Goal: Task Accomplishment & Management: Complete application form

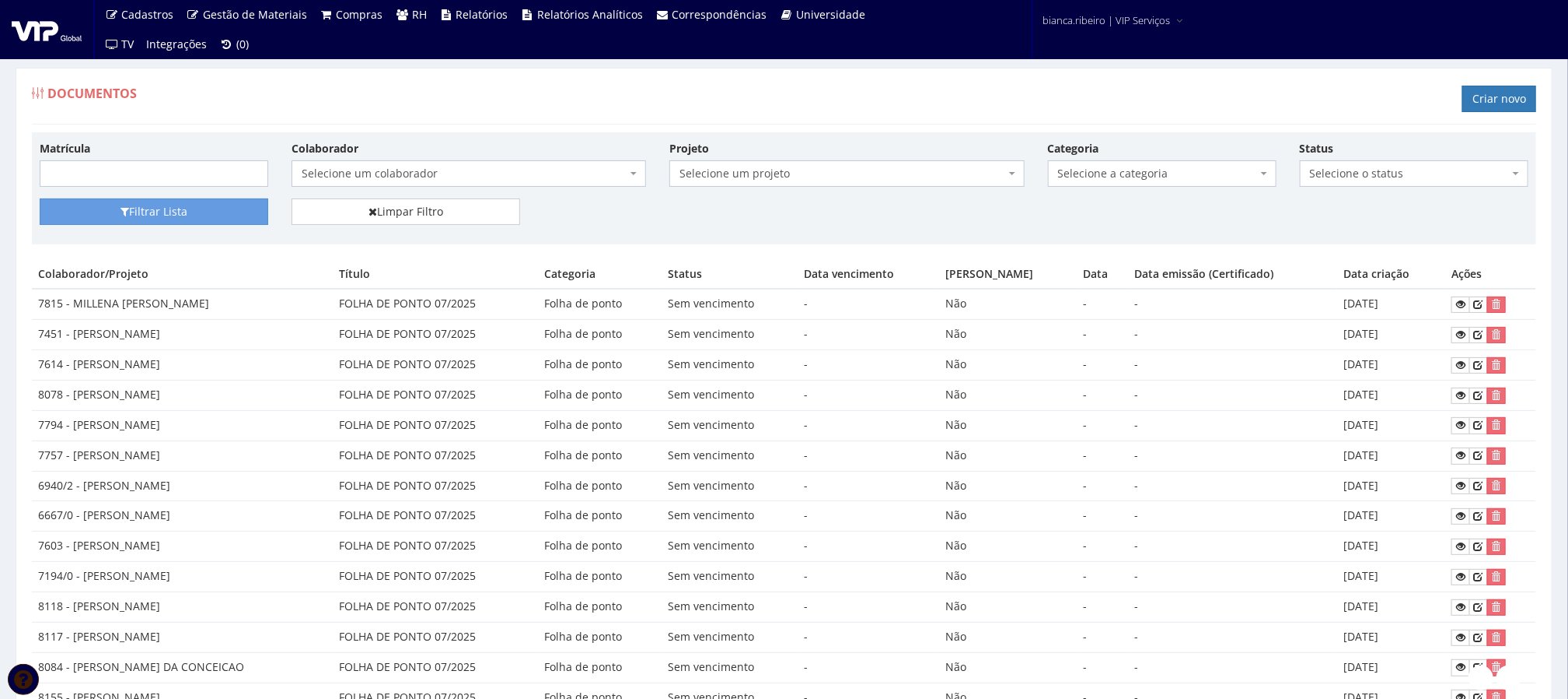
click at [247, 311] on td "7815 - MILLENA CRISTINA SANTANA DE LIMA" at bounding box center [183, 303] width 301 height 30
click at [267, 436] on td "7794 - JOSE FABIO SILVA PEREIRA" at bounding box center [183, 424] width 301 height 30
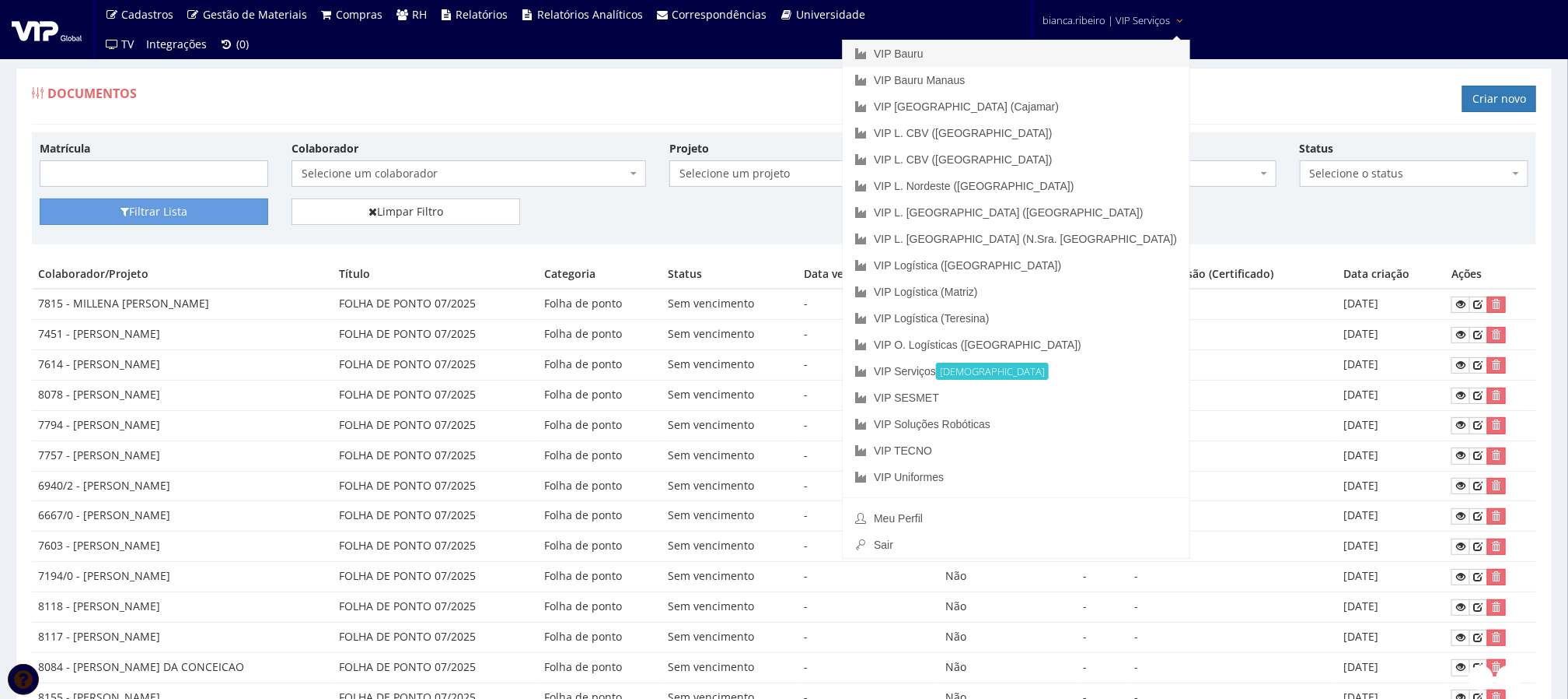
click at [1085, 59] on link "VIP Bauru" at bounding box center [1016, 53] width 347 height 26
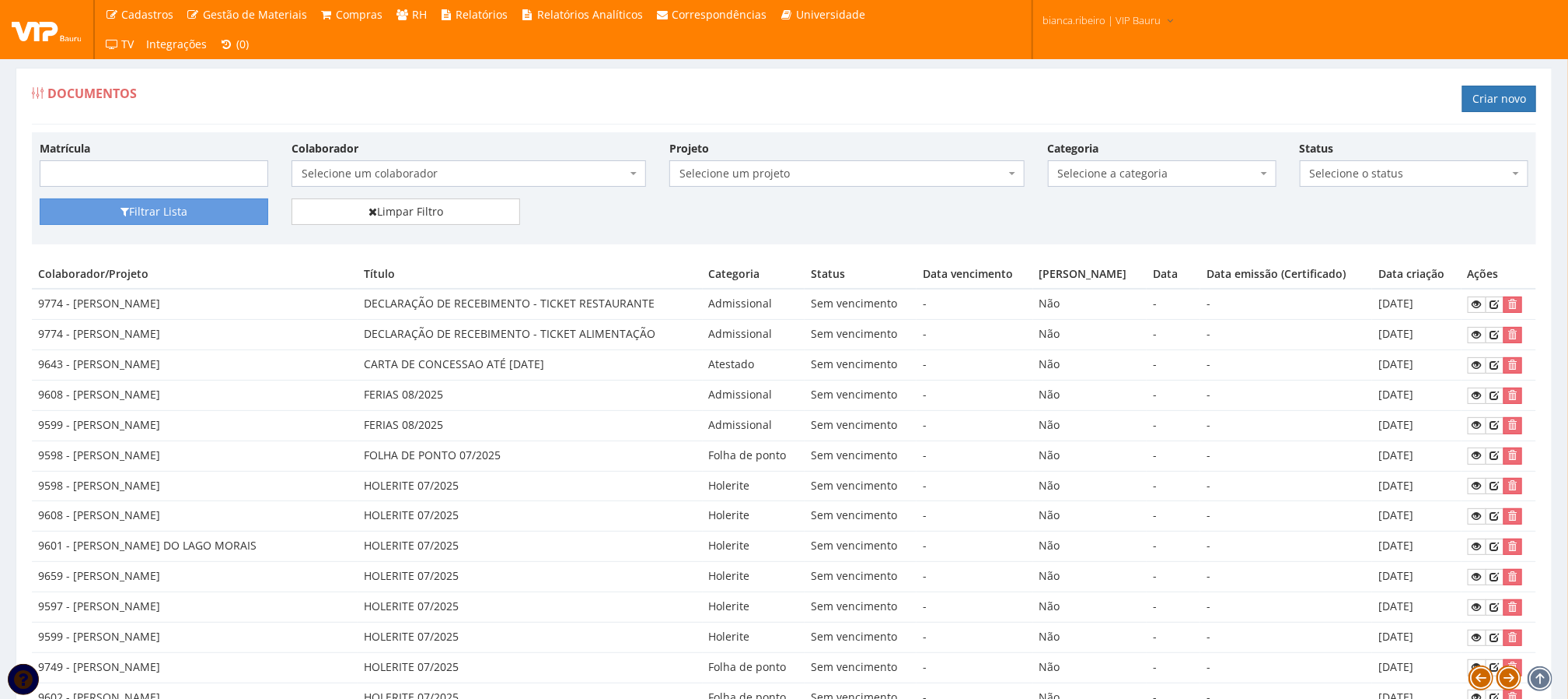
click at [1003, 253] on div "Matrícula Colaborador Selecione um colaborador 9242 - ABEL ROSA PEREIRA (Deslig…" at bounding box center [784, 694] width 1504 height 1125
click at [1494, 96] on link "Criar novo" at bounding box center [1500, 99] width 74 height 26
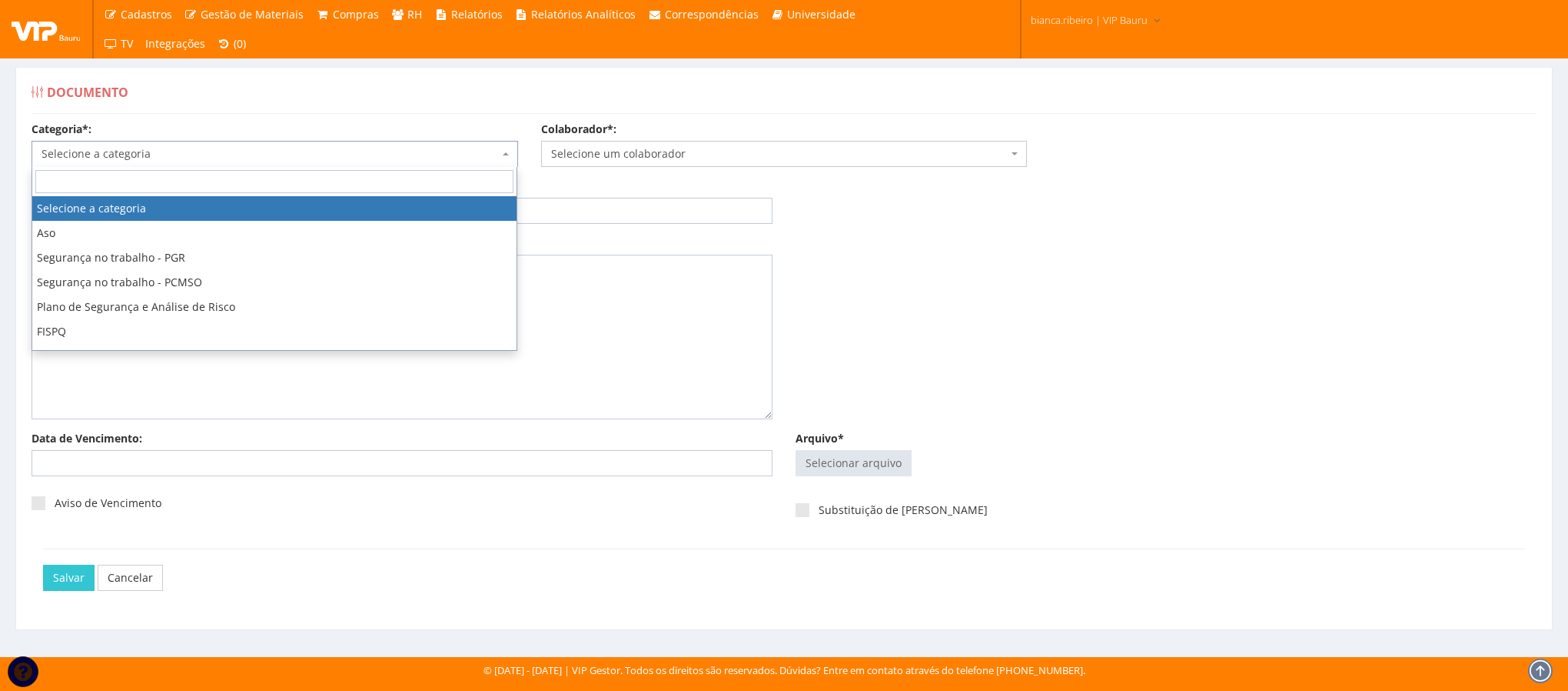
click at [202, 153] on span "Selecione a categoria" at bounding box center [271, 154] width 458 height 15
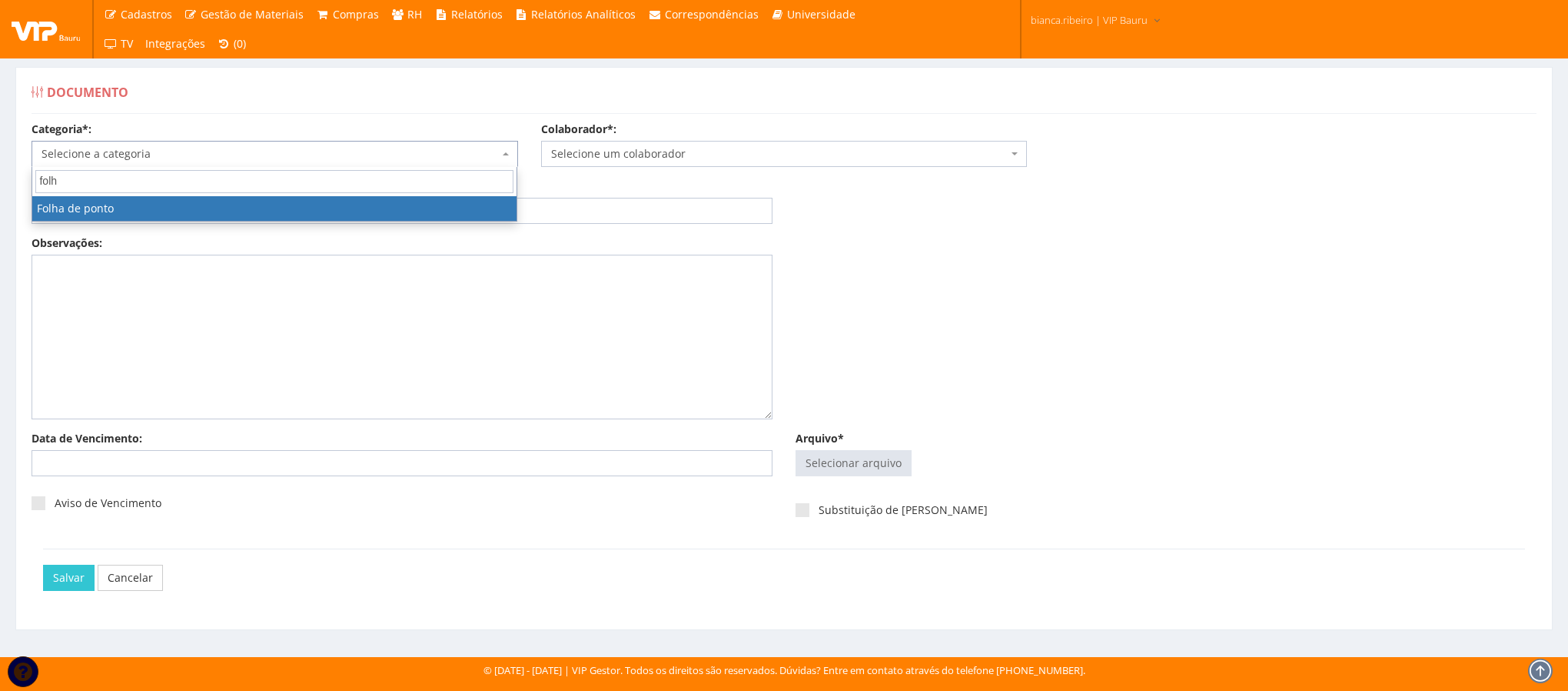
type input "folh"
select select "folha_ponto"
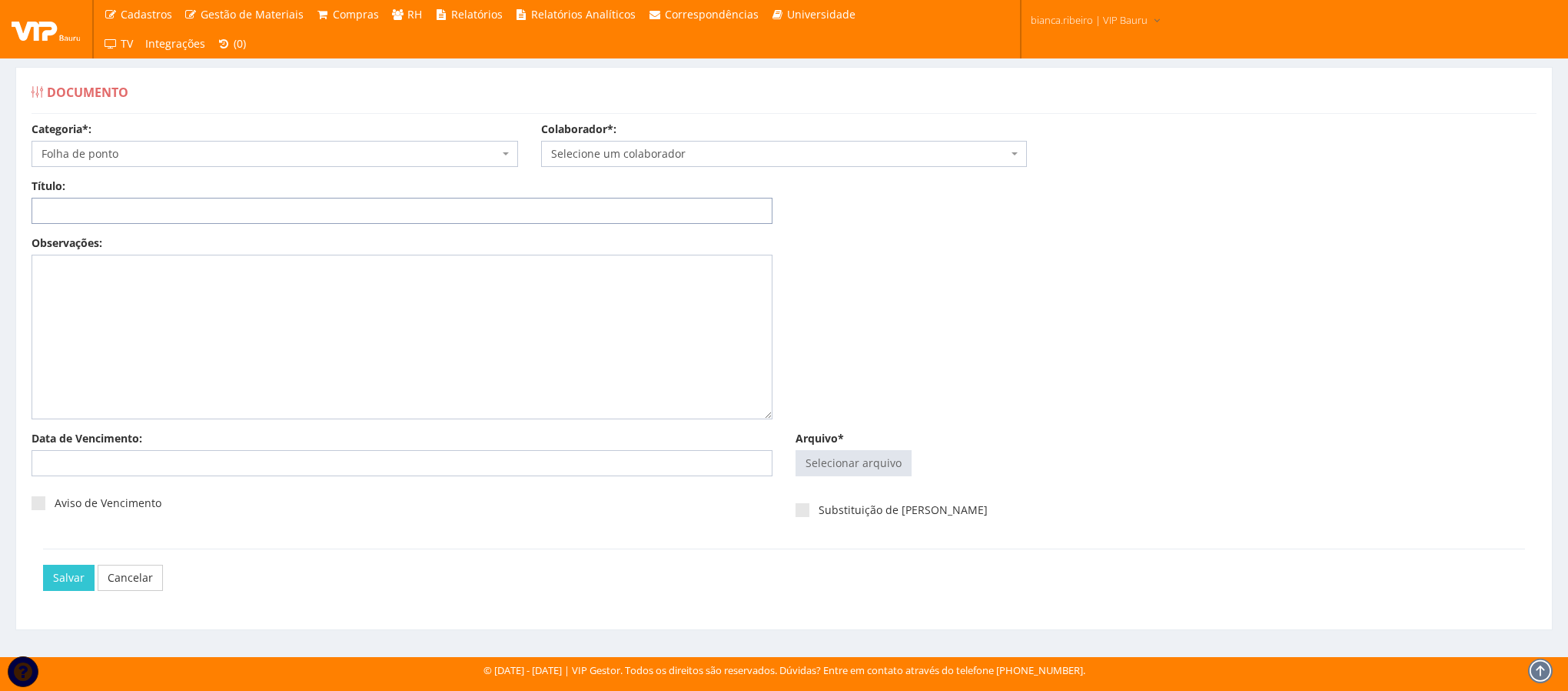
click at [340, 224] on input "Título:" at bounding box center [402, 211] width 741 height 26
type input "FOLHA DE PONTO JUL-2025"
click at [812, 153] on span "Selecione um colaborador" at bounding box center [781, 154] width 458 height 15
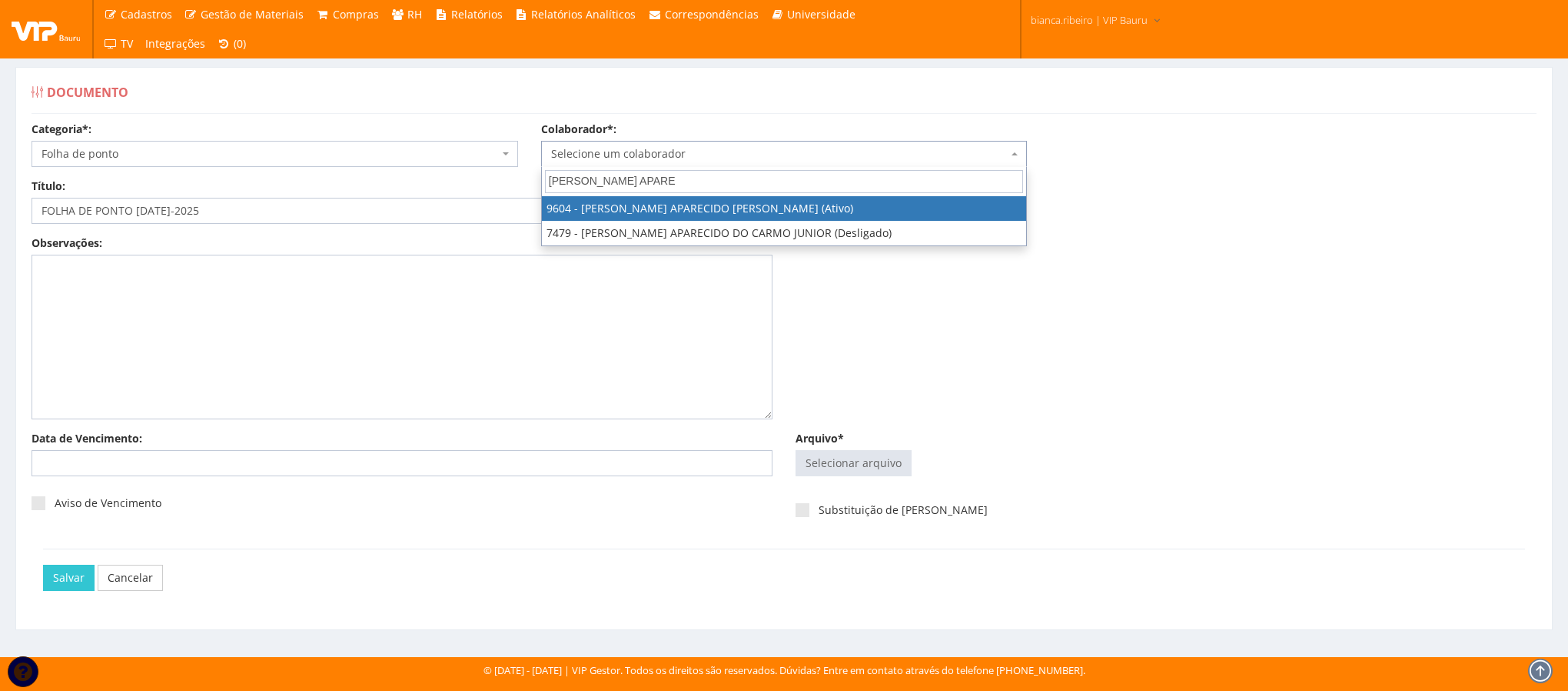
type input "ANDERSON APARE"
select select "3771"
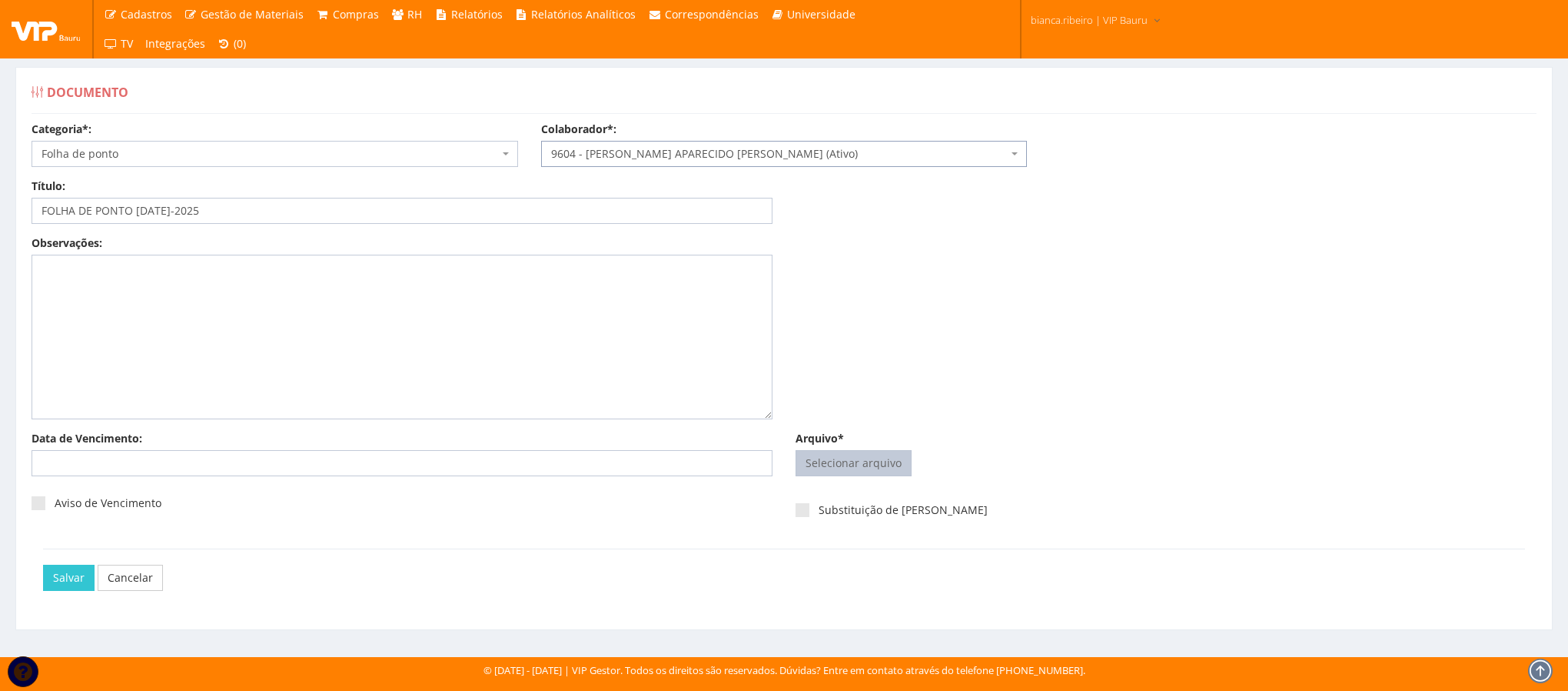
click at [895, 455] on input "Arquivo*" at bounding box center [853, 462] width 115 height 24
type input "C:\fakepath\anderson.pdf"
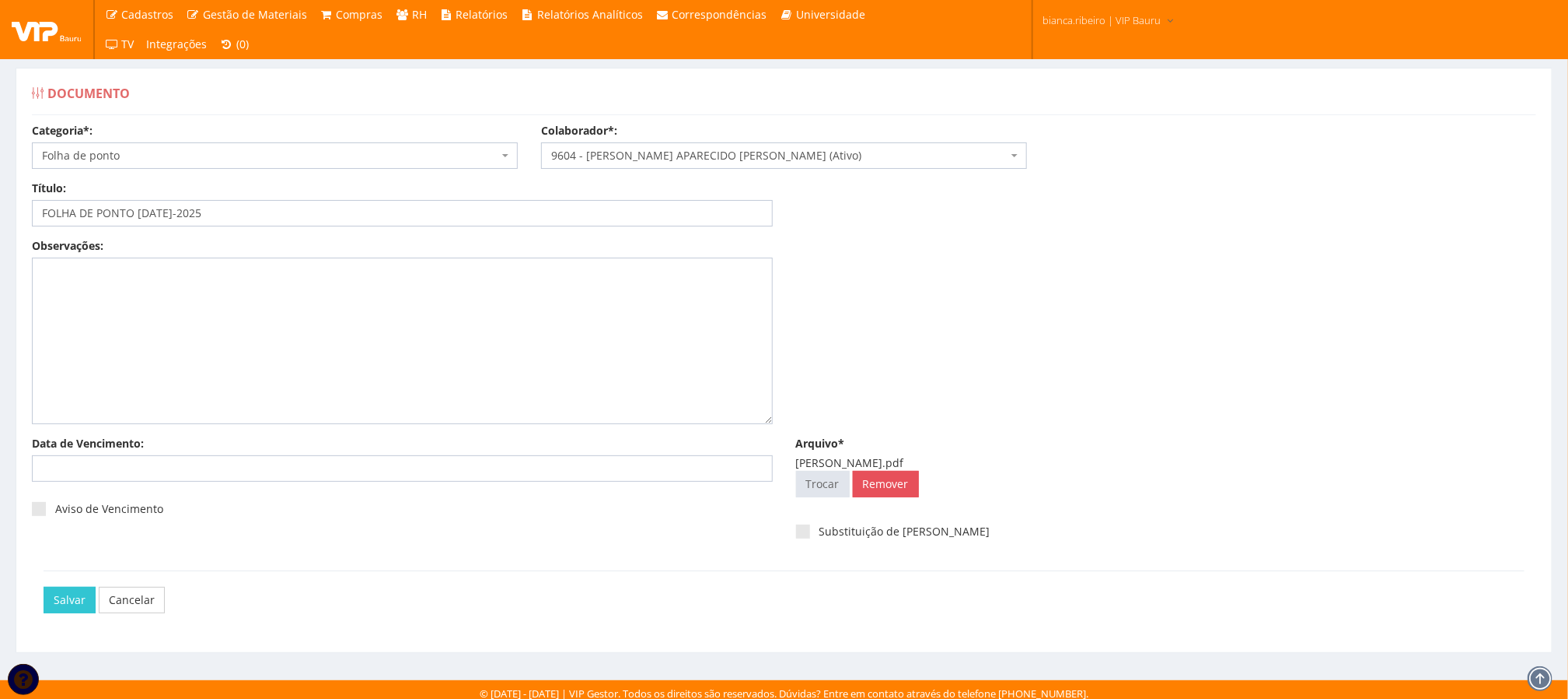
scroll to position [10, 0]
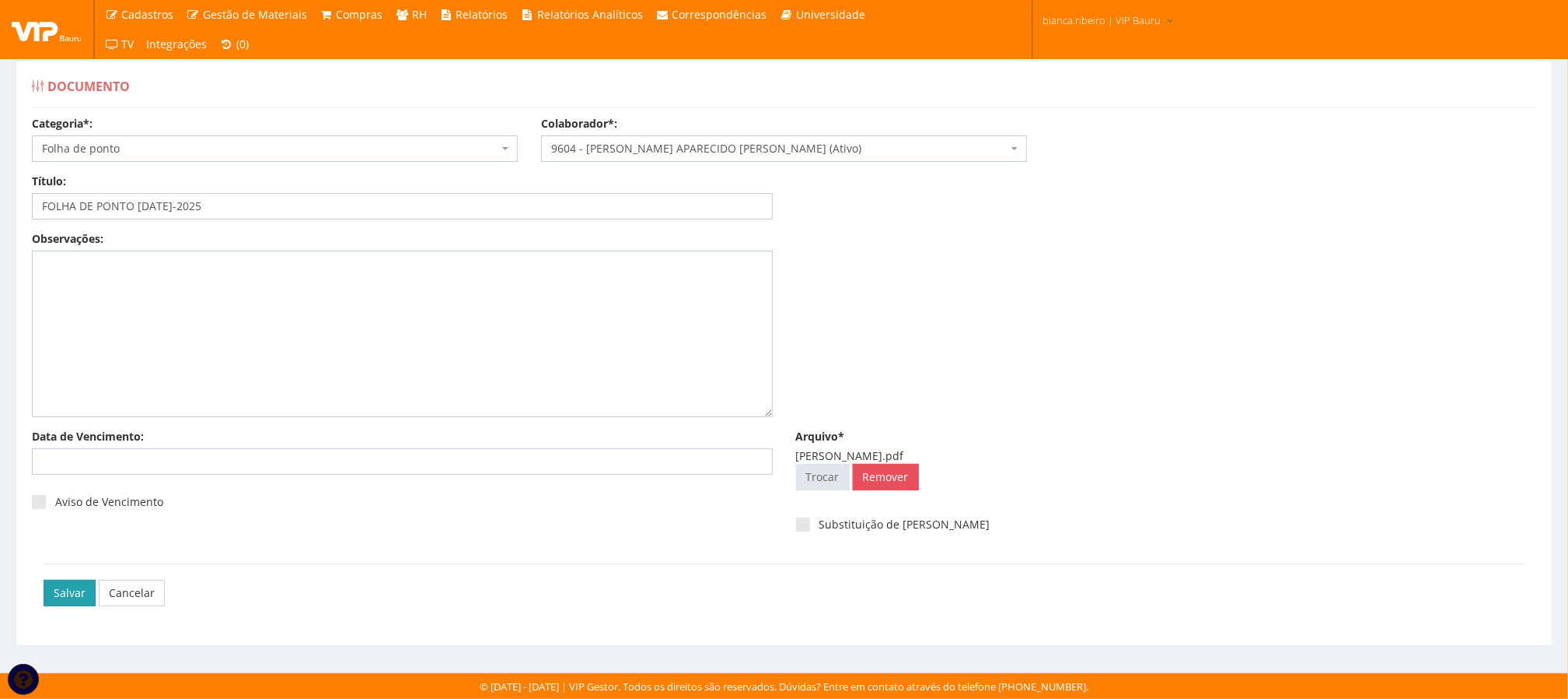
click at [67, 598] on input "Salvar" at bounding box center [69, 592] width 52 height 26
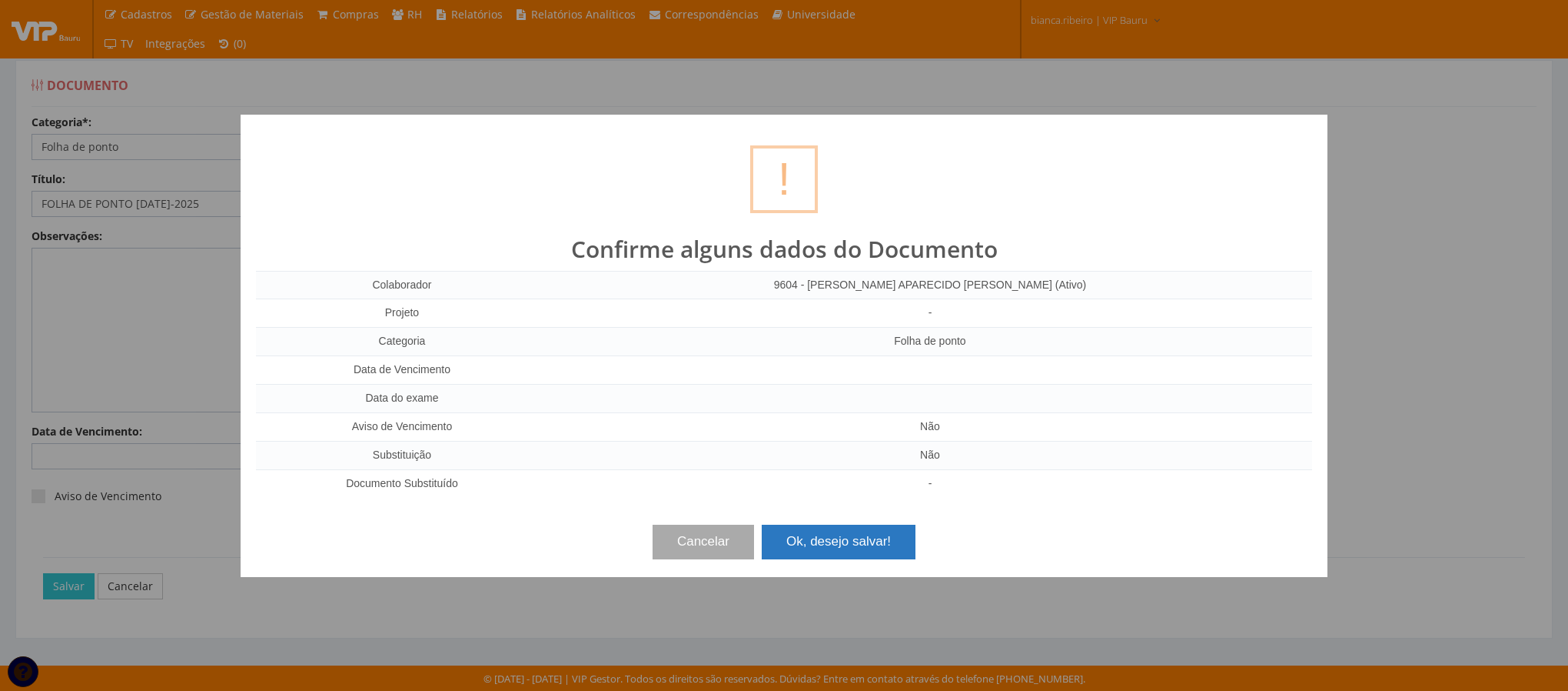
click at [895, 540] on button "Ok, desejo salvar!" at bounding box center [839, 541] width 154 height 34
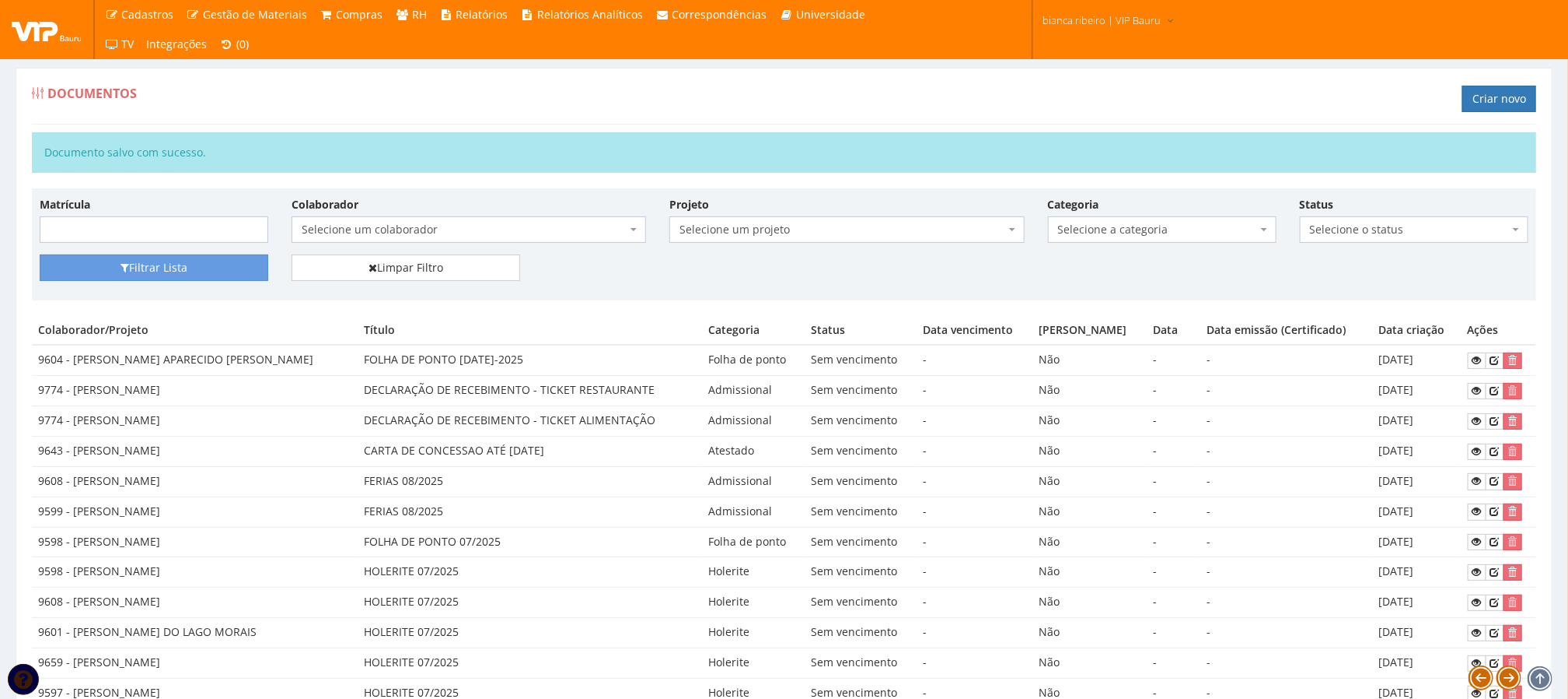
click at [616, 238] on span "Selecione um colaborador" at bounding box center [464, 230] width 325 height 16
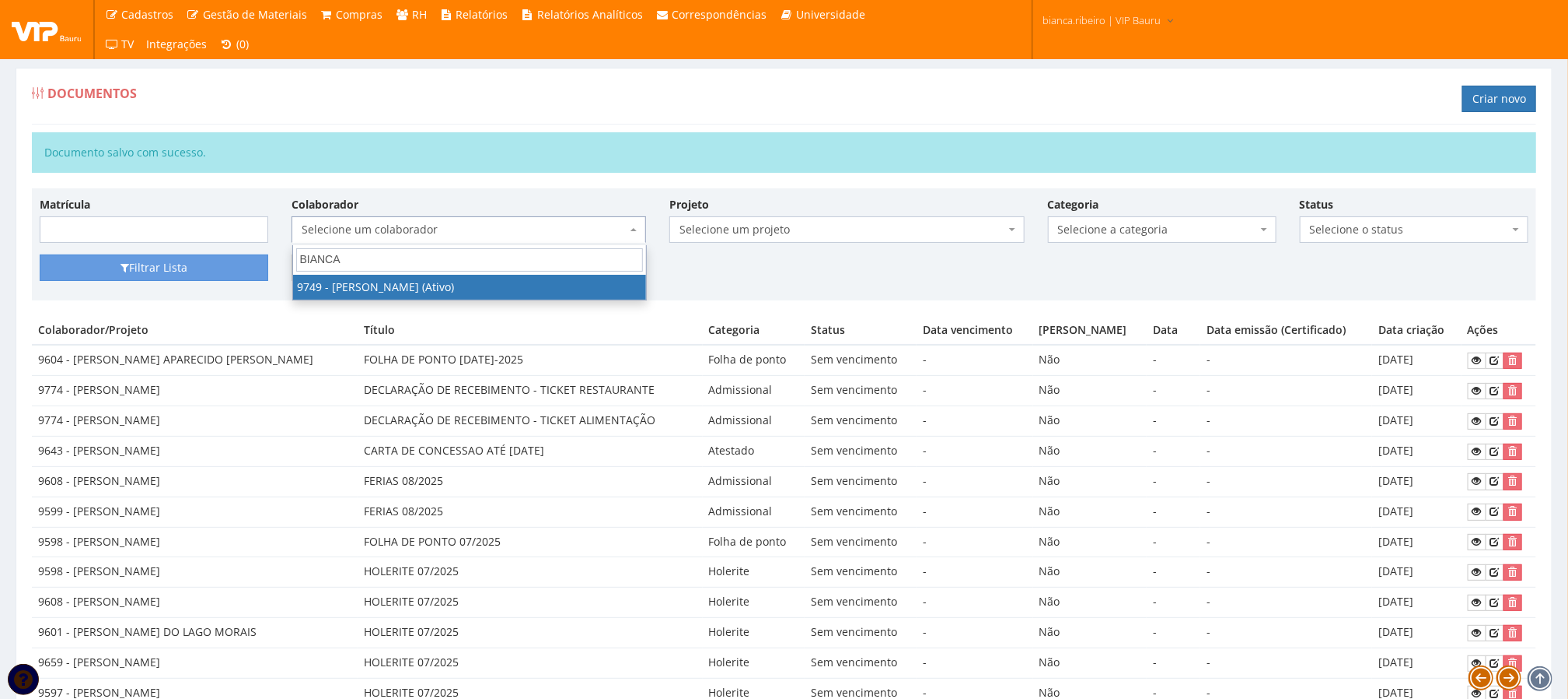
type input "BIANCA"
select select "4029"
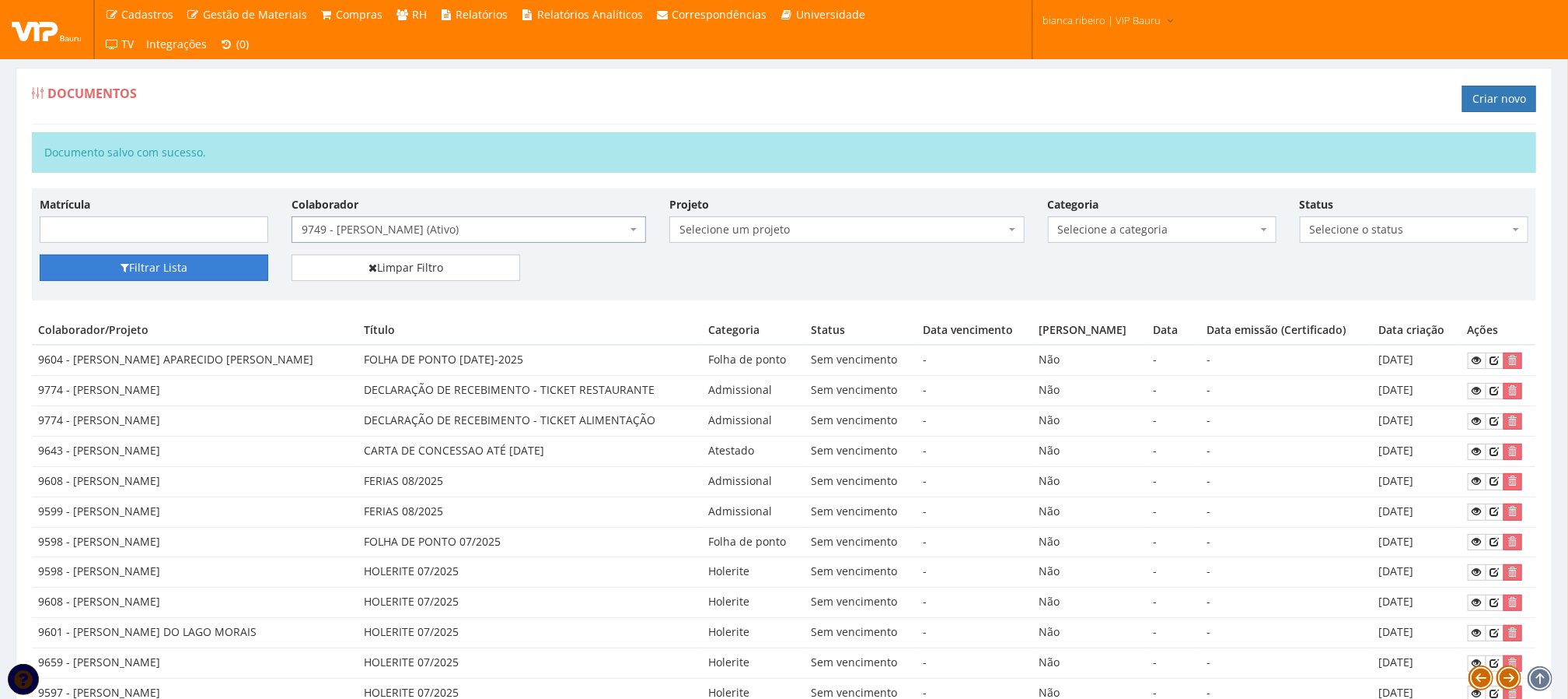
click at [192, 269] on button "Filtrar Lista" at bounding box center [154, 267] width 229 height 26
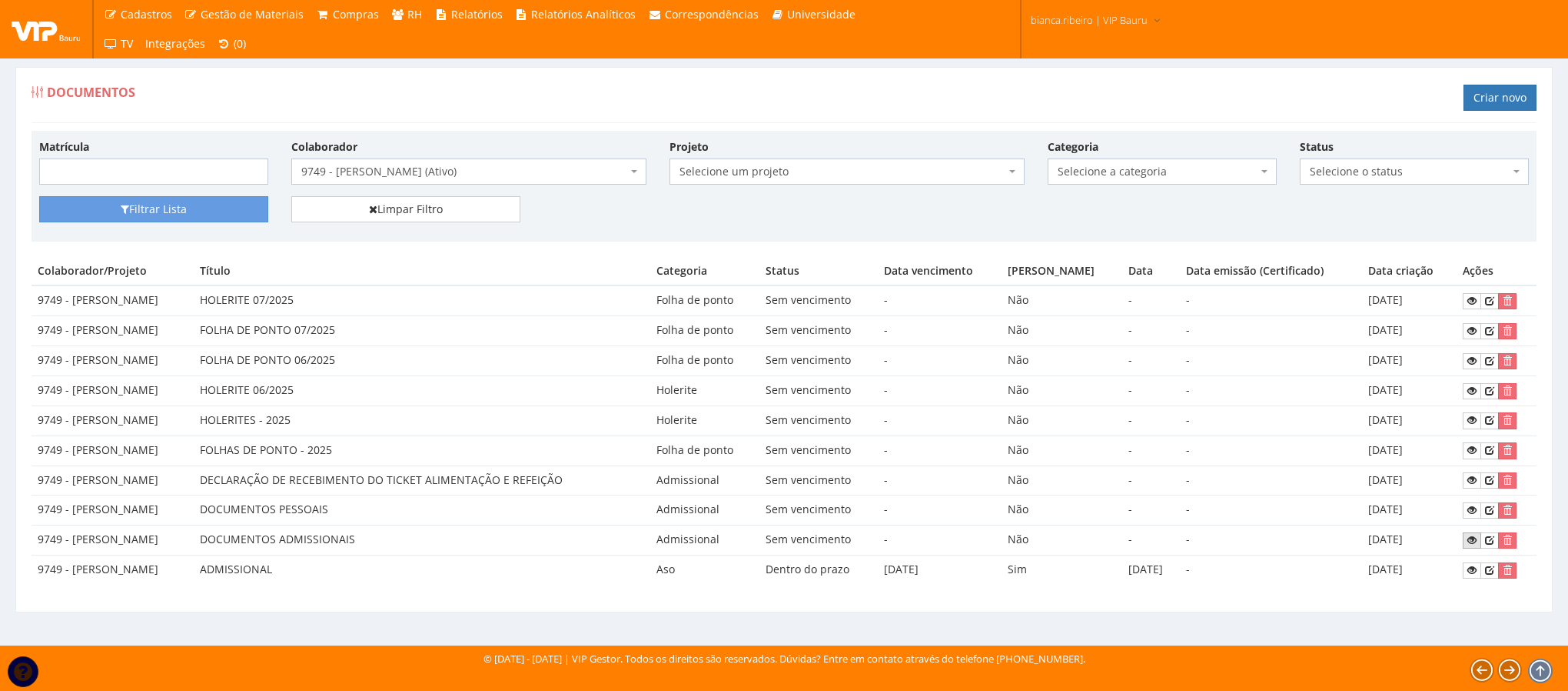
click at [1479, 548] on link at bounding box center [1471, 540] width 18 height 16
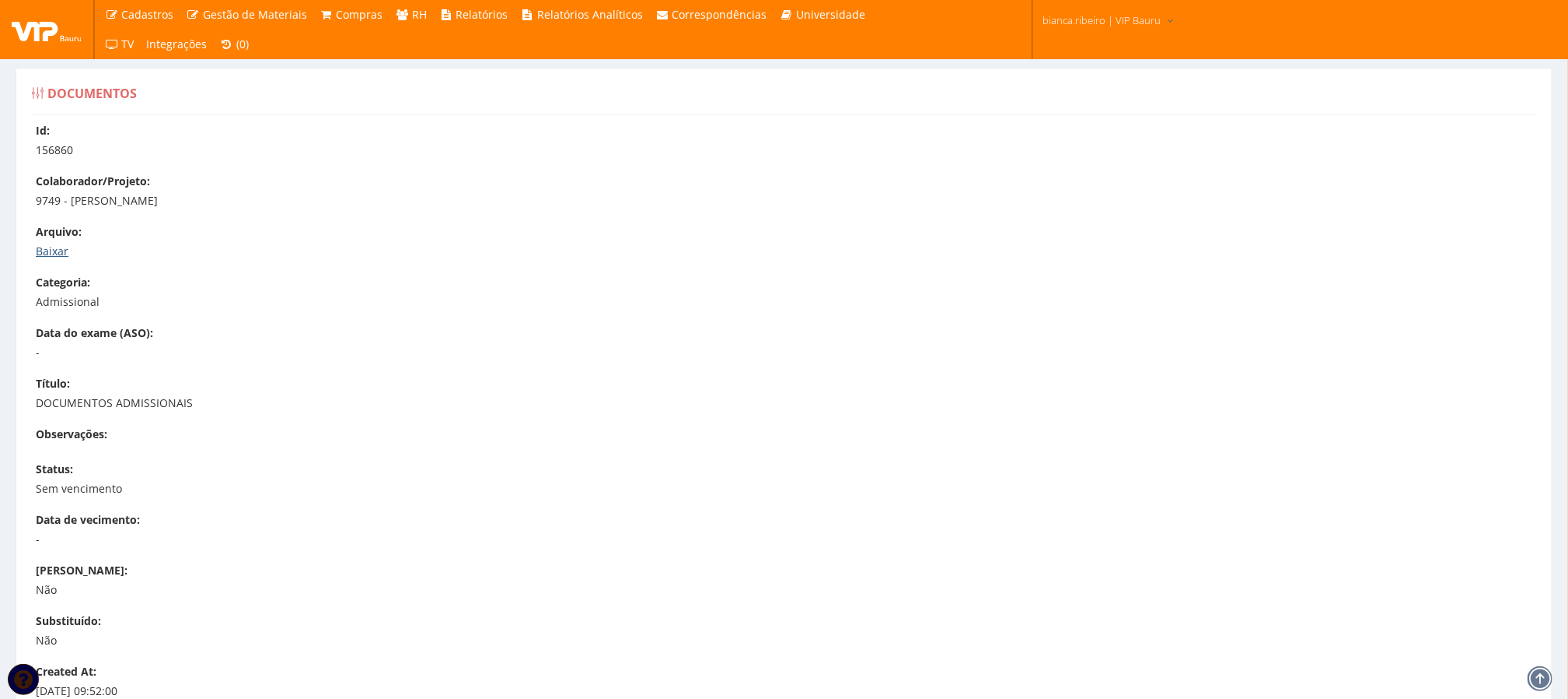
click at [52, 247] on link "Baixar" at bounding box center [52, 250] width 32 height 15
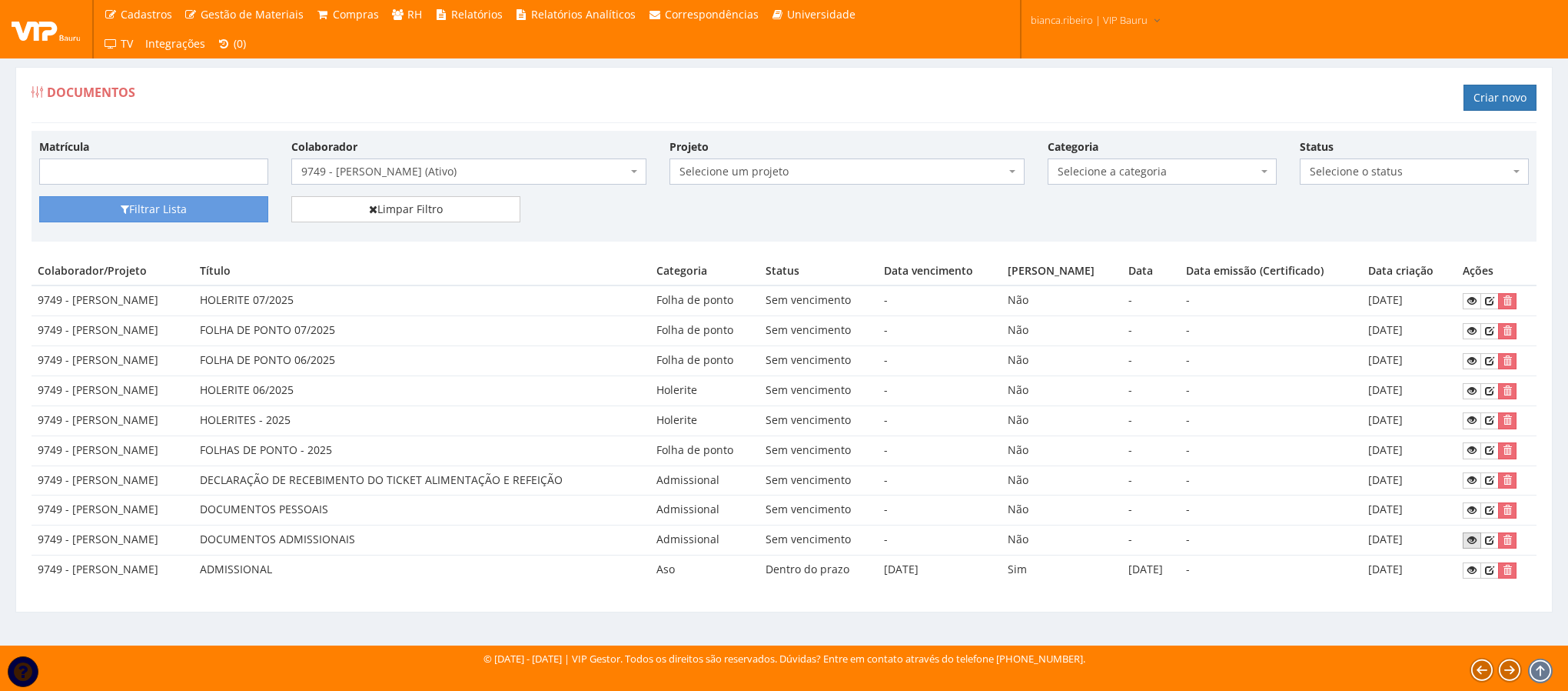
click at [1470, 545] on icon at bounding box center [1472, 539] width 10 height 11
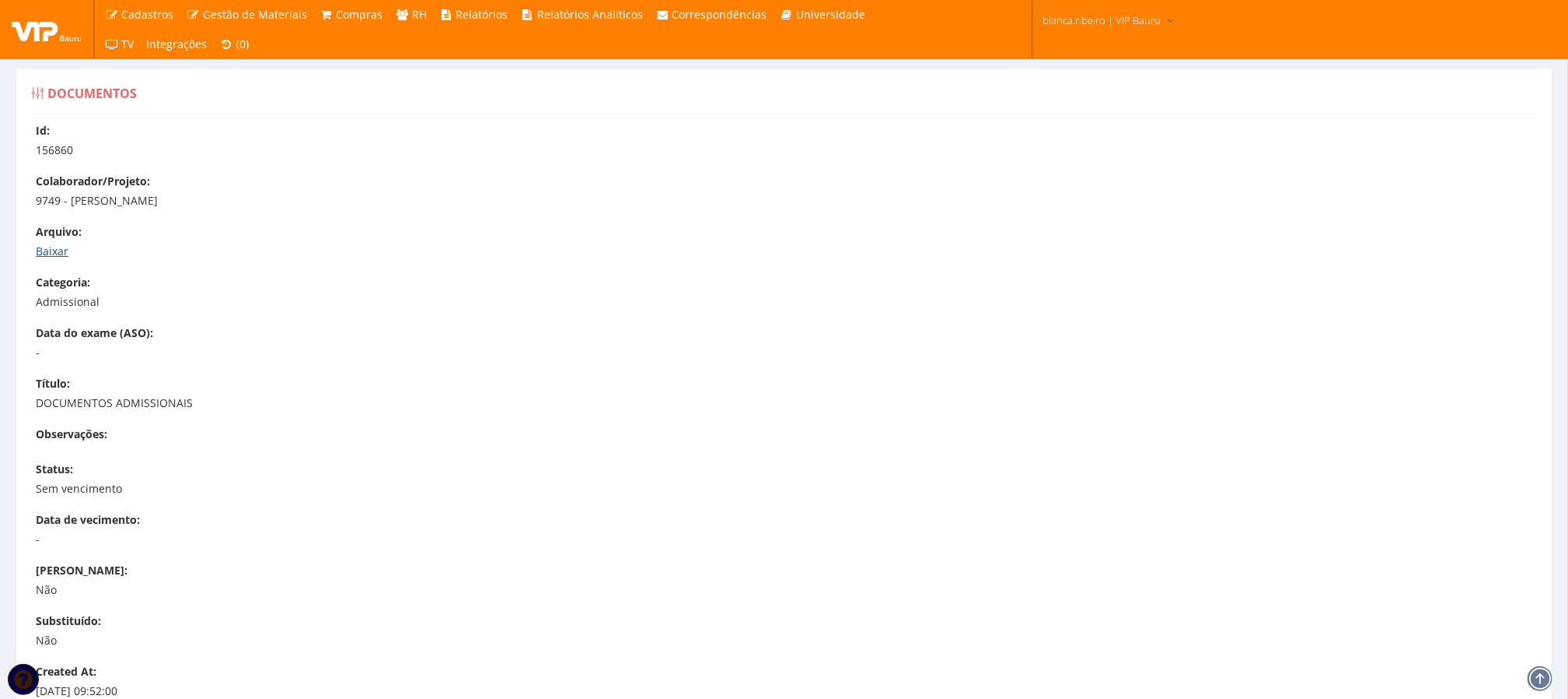
click at [59, 253] on link "Baixar" at bounding box center [52, 250] width 32 height 15
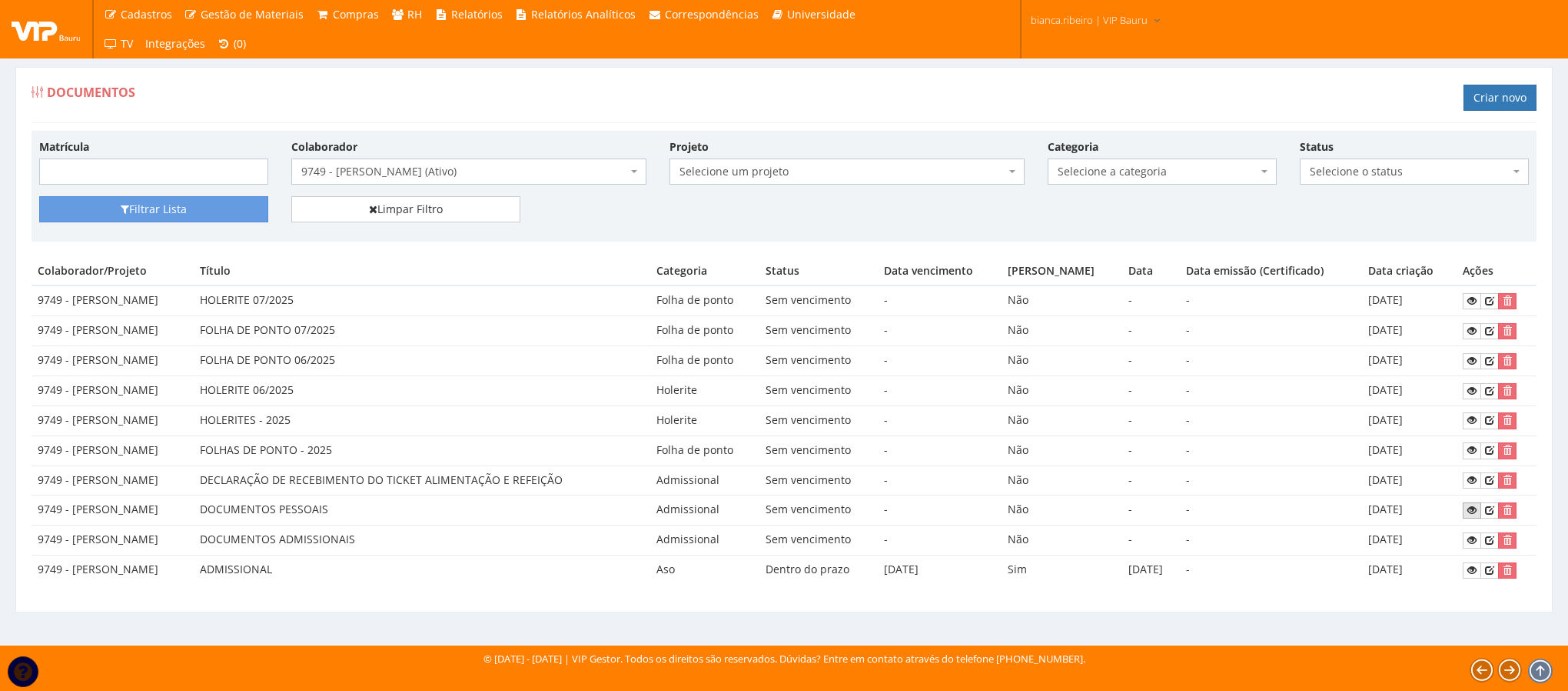
click at [1474, 515] on icon at bounding box center [1472, 509] width 10 height 11
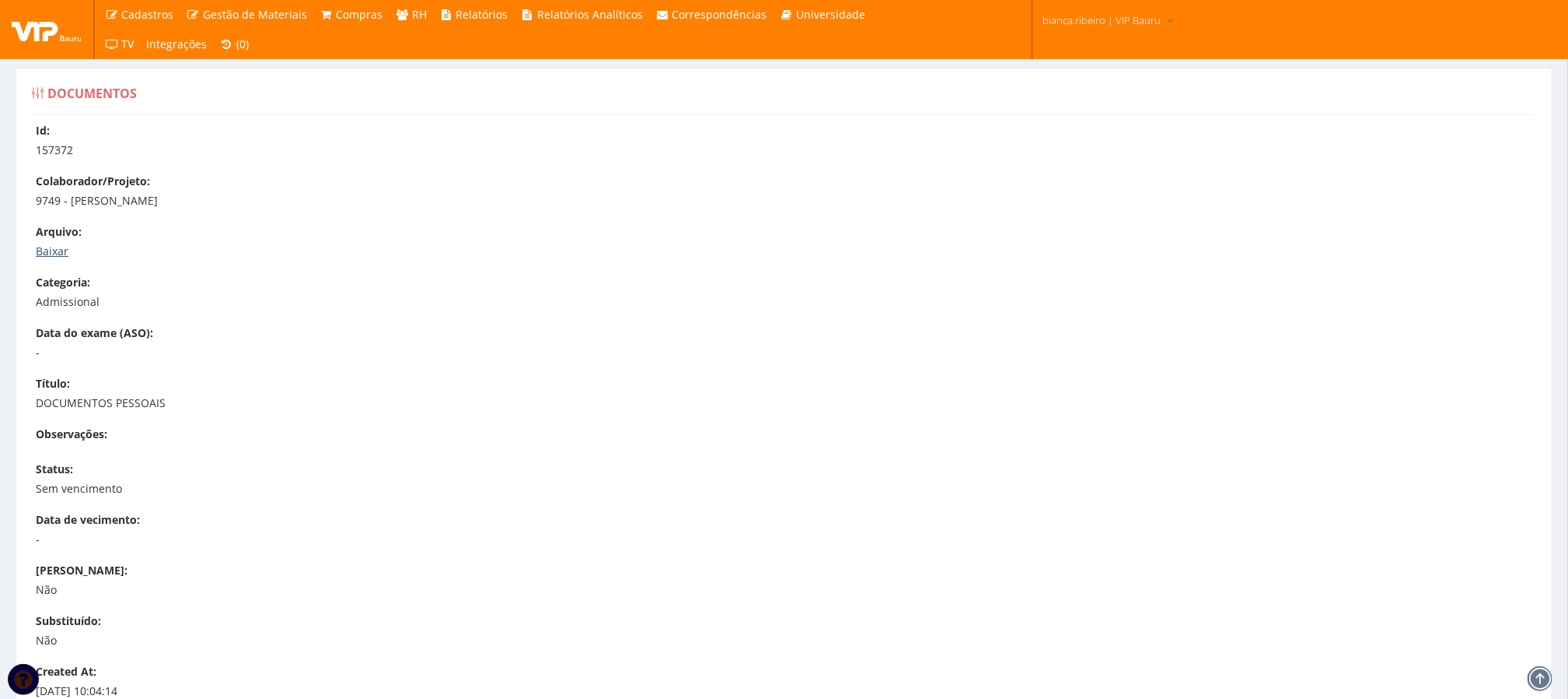
click at [61, 255] on link "Baixar" at bounding box center [52, 250] width 32 height 15
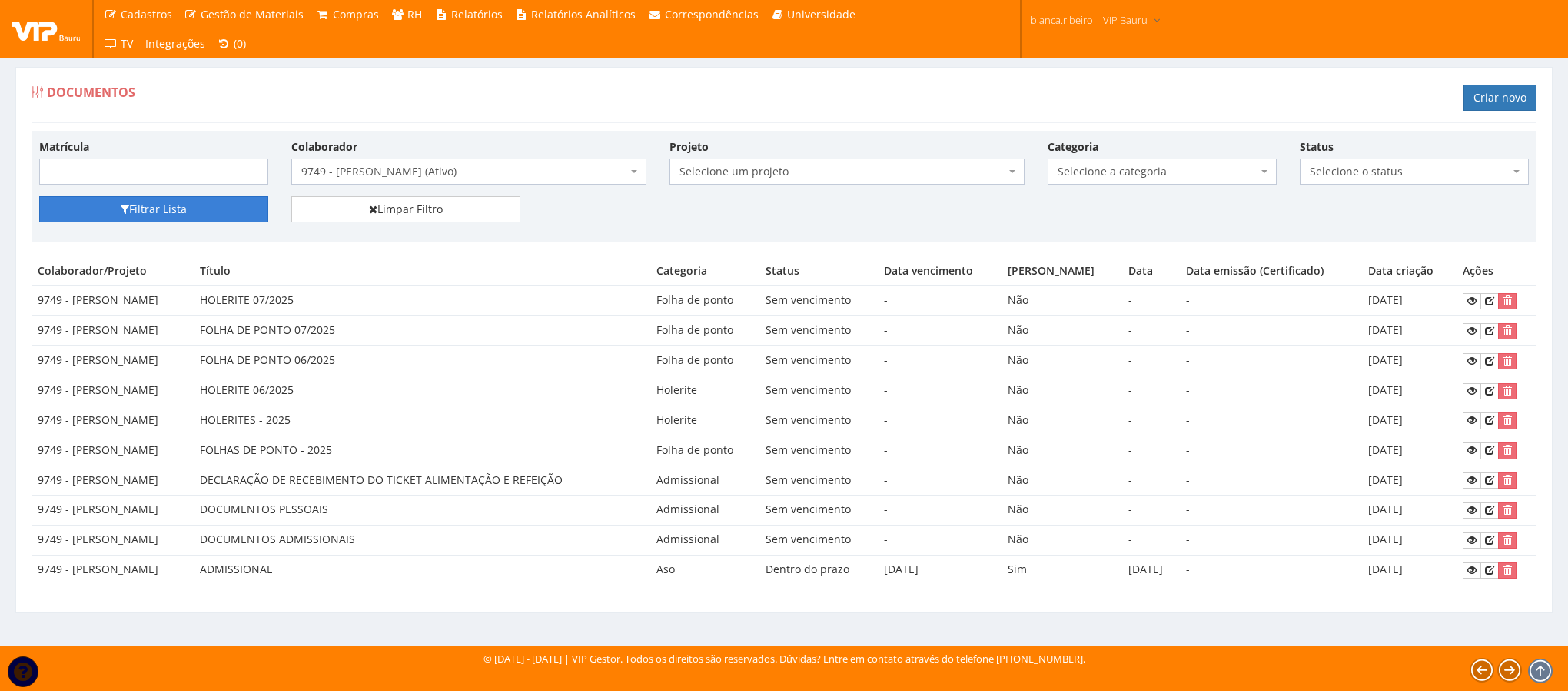
click at [194, 204] on button "Filtrar Lista" at bounding box center [154, 209] width 229 height 26
click at [422, 213] on link "Limpar Filtro" at bounding box center [406, 209] width 229 height 26
